Goal: Information Seeking & Learning: Learn about a topic

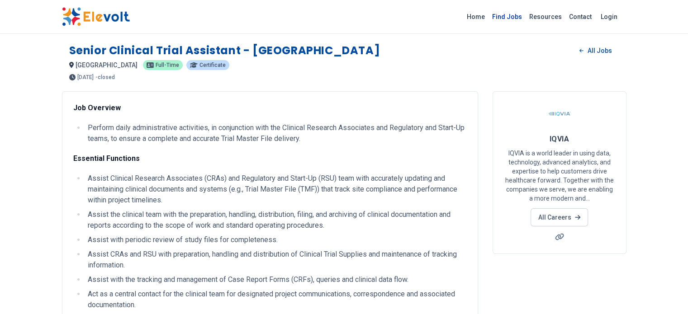
click at [526, 18] on link "Find Jobs" at bounding box center [506, 16] width 37 height 14
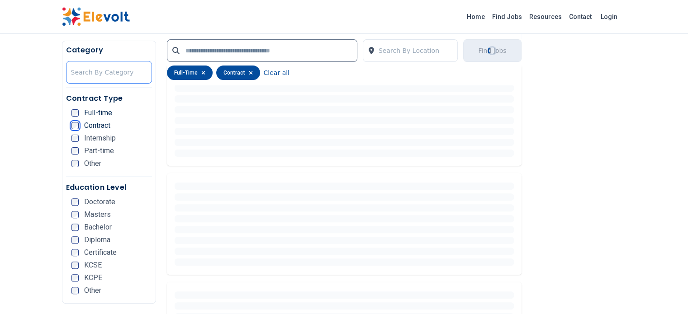
scroll to position [251, 0]
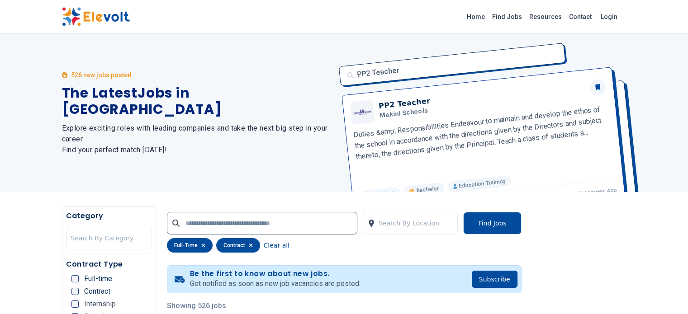
click at [62, 149] on div "526 new jobs posted The Latest Jobs in [GEOGRAPHIC_DATA] Explore exciting roles…" at bounding box center [197, 113] width 271 height 158
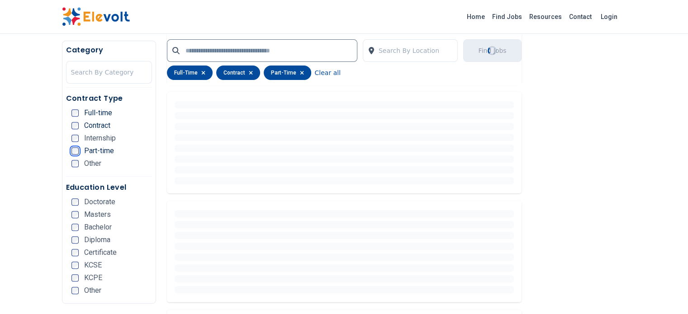
scroll to position [340, 0]
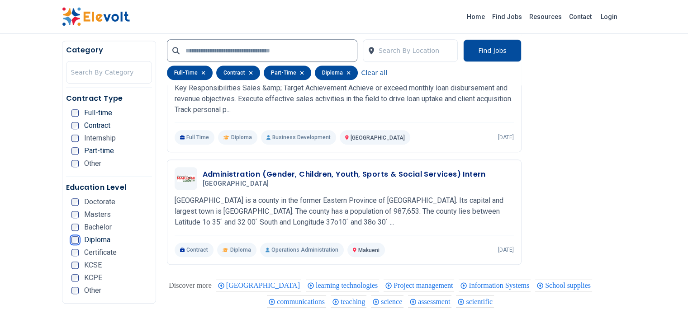
scroll to position [613, 0]
click at [178, 50] on input "text" at bounding box center [262, 50] width 190 height 23
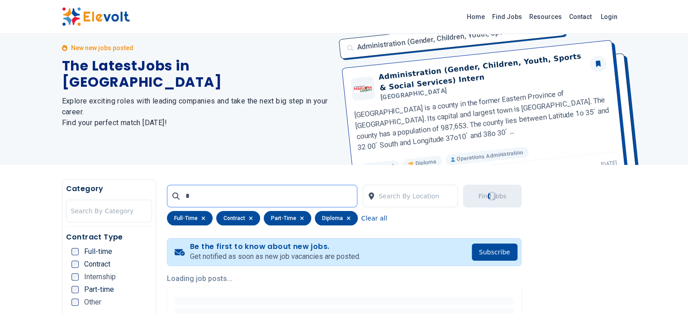
scroll to position [0, 0]
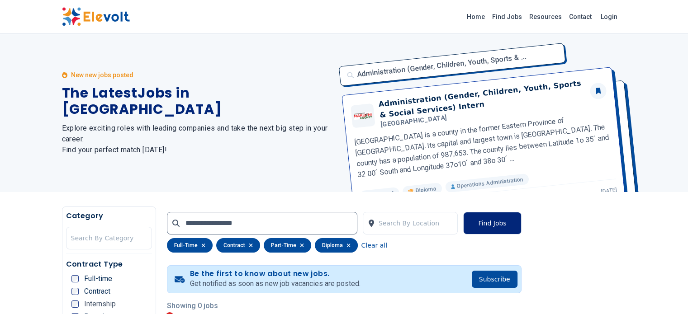
click at [521, 226] on button "Find Jobs" at bounding box center [492, 223] width 58 height 23
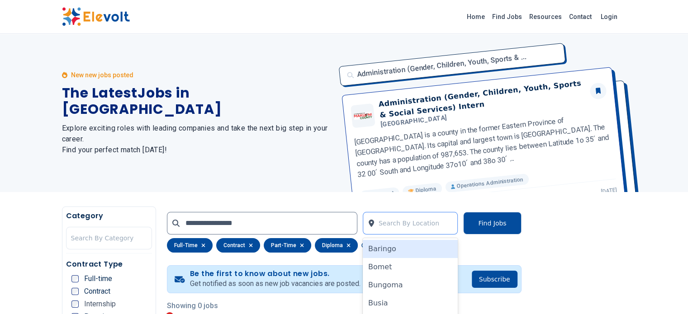
click at [438, 224] on div at bounding box center [416, 223] width 75 height 18
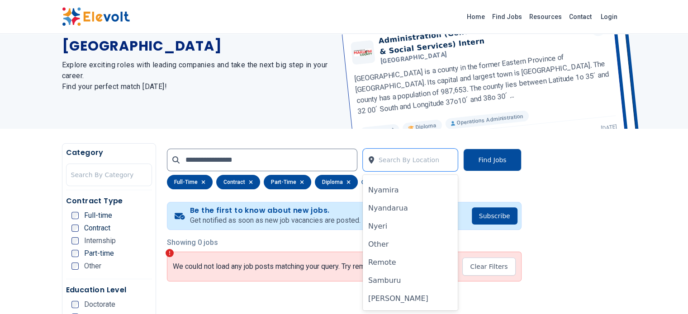
scroll to position [754, 0]
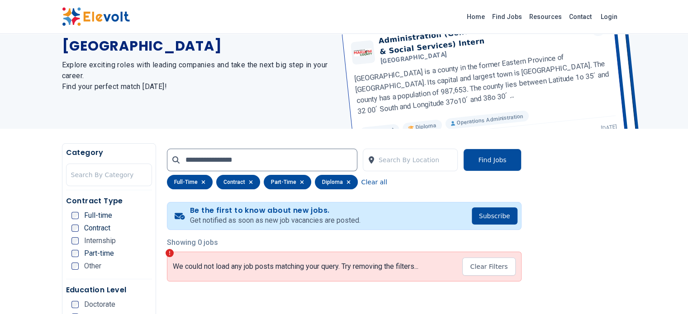
click at [592, 98] on div "Administration (Gender, Children, Youth, Sports & ... Administration (Gender, C…" at bounding box center [479, 50] width 293 height 158
click at [521, 161] on button "Find Jobs" at bounding box center [492, 160] width 58 height 23
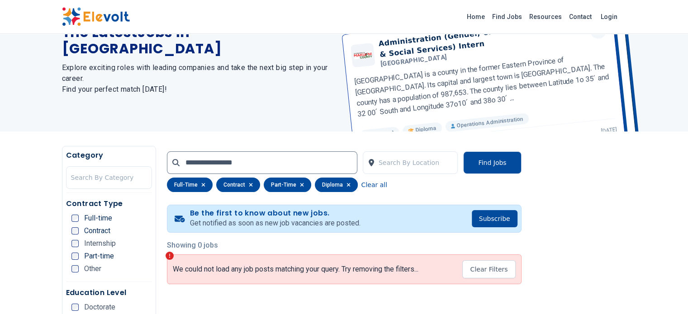
scroll to position [65, 0]
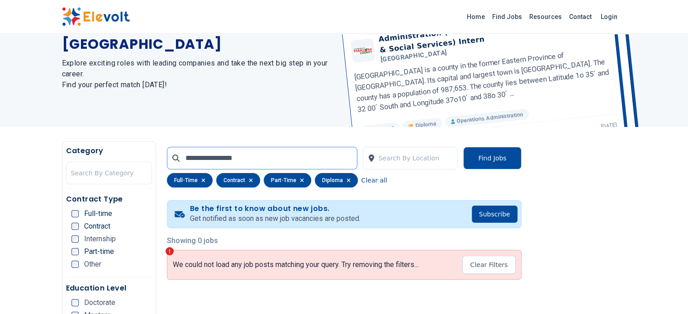
click at [206, 159] on input "**********" at bounding box center [262, 158] width 190 height 23
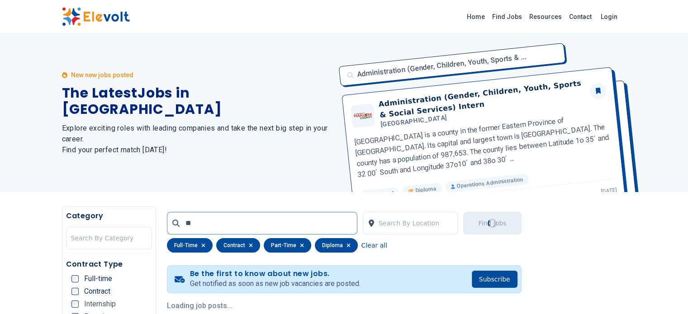
type input "*"
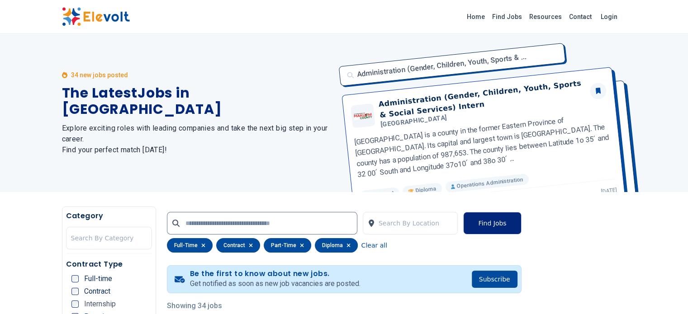
click at [521, 220] on button "Find Jobs" at bounding box center [492, 223] width 58 height 23
click at [521, 226] on button "Find Jobs" at bounding box center [492, 223] width 58 height 23
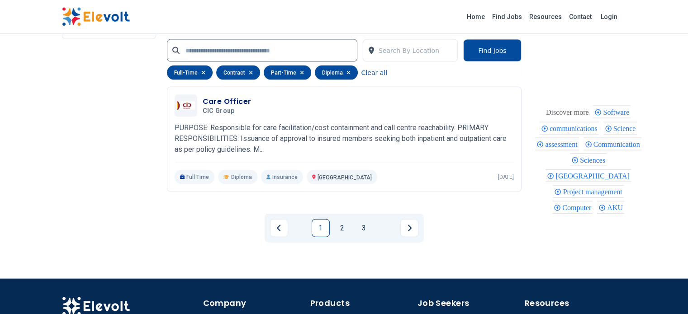
scroll to position [1941, 0]
click at [338, 219] on link "2" at bounding box center [342, 228] width 18 height 18
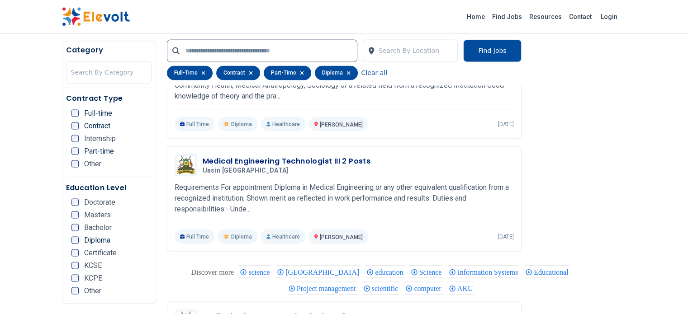
scroll to position [1615, 0]
